Goal: Download file/media

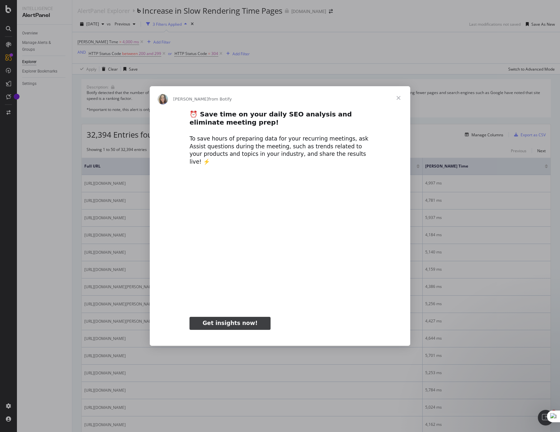
click at [396, 104] on span "Close" at bounding box center [398, 97] width 23 height 23
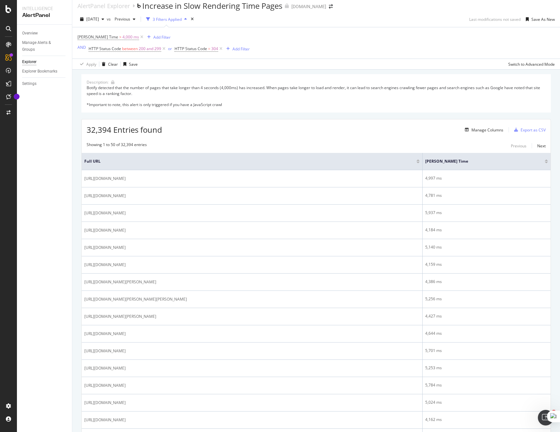
scroll to position [1, 0]
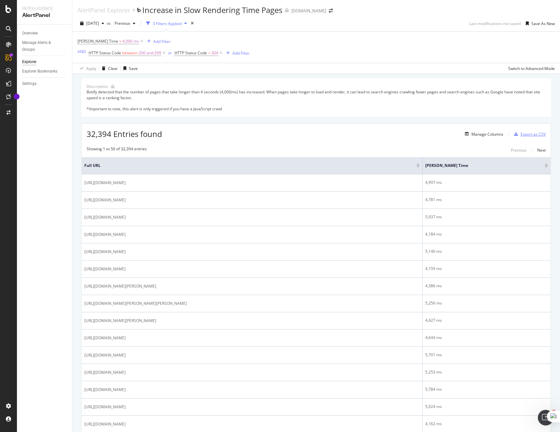
click at [528, 134] on div "Export as CSV" at bounding box center [533, 135] width 25 height 6
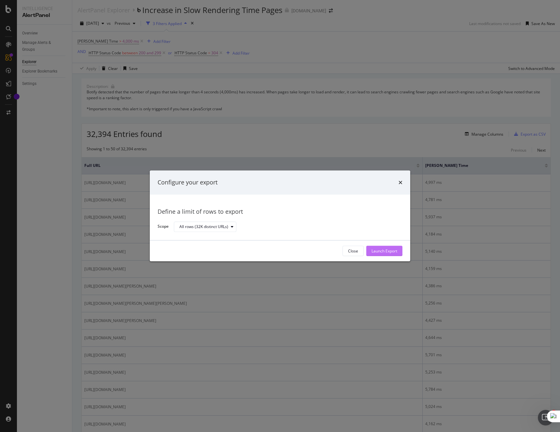
click at [376, 252] on div "Launch Export" at bounding box center [384, 251] width 26 height 6
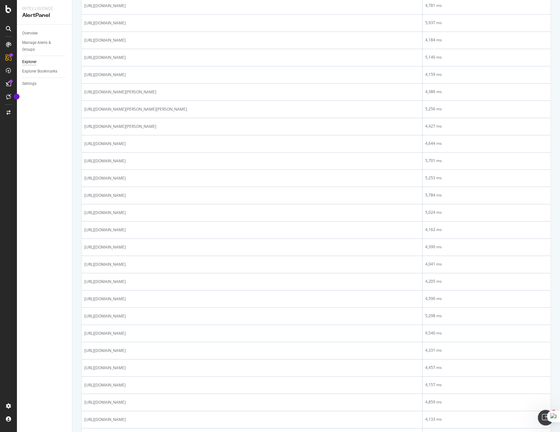
scroll to position [0, 0]
